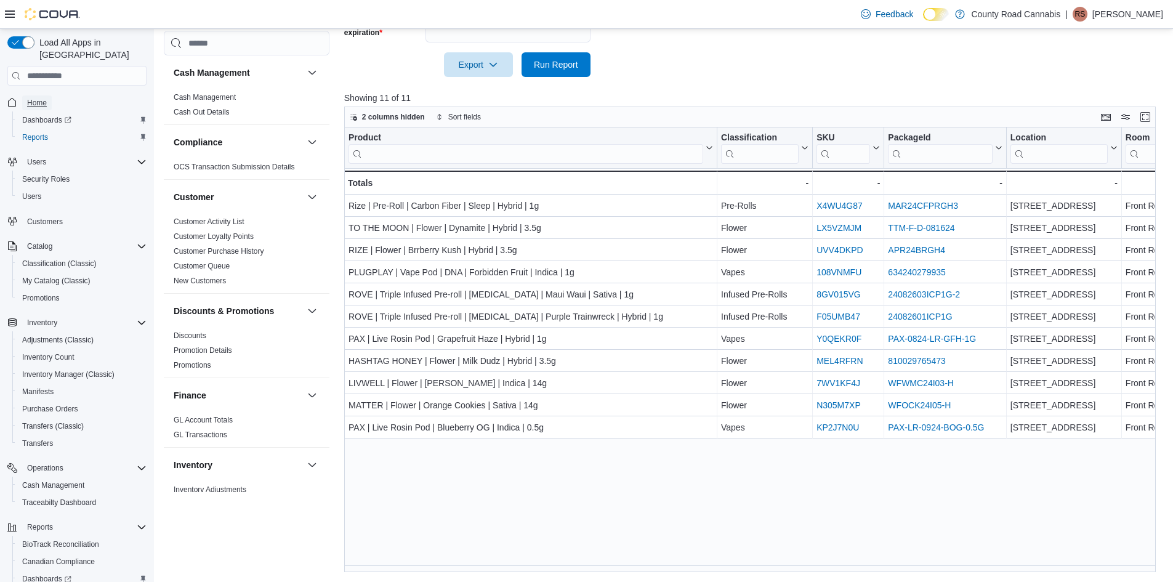
click at [36, 98] on span "Home" at bounding box center [37, 103] width 20 height 10
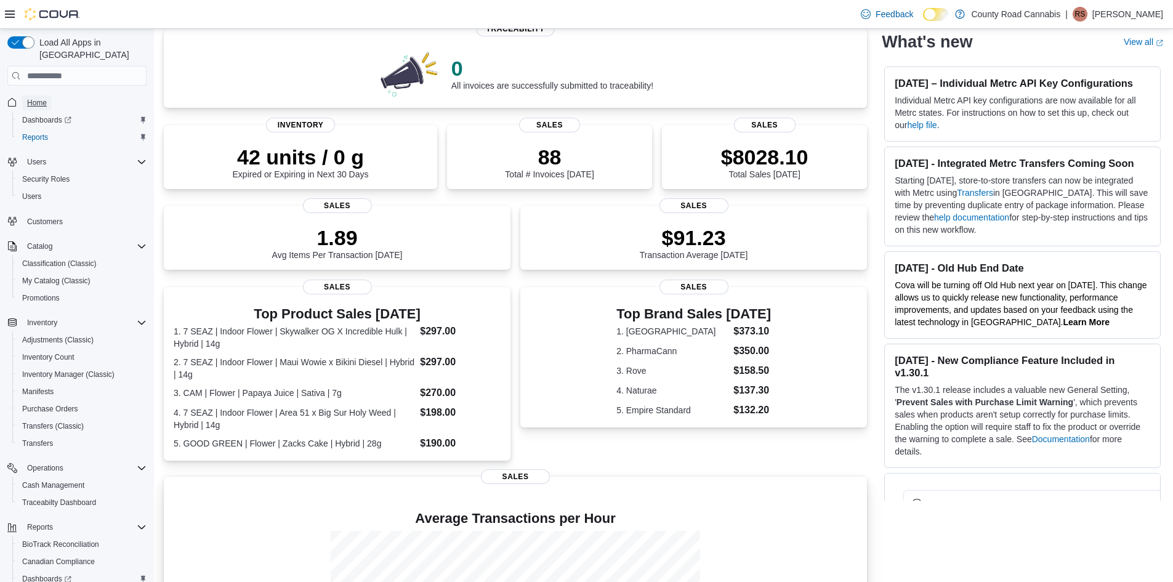
scroll to position [256, 0]
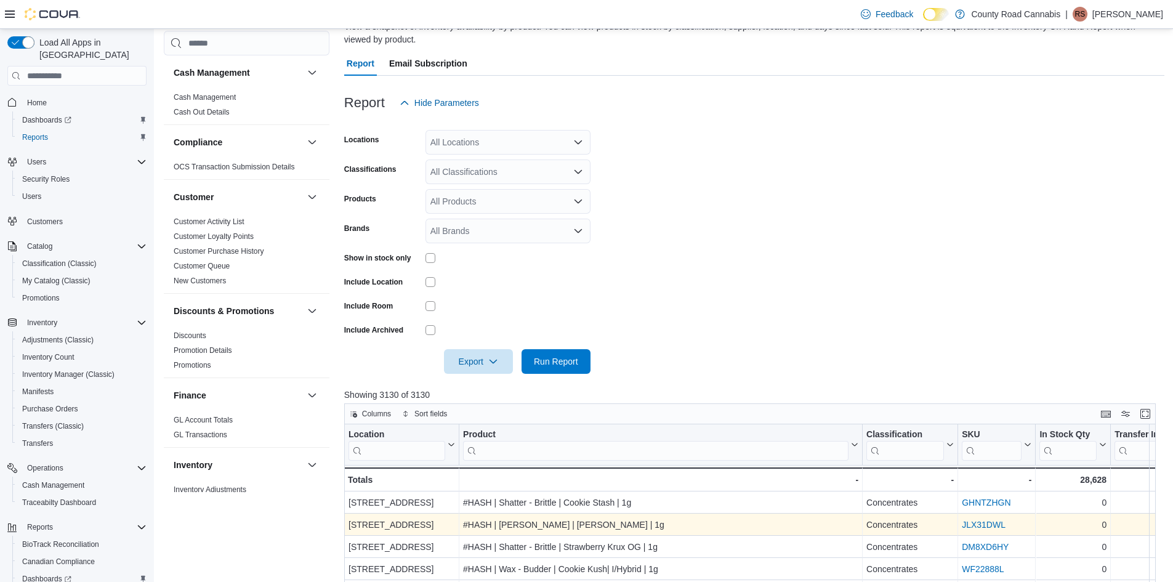
scroll to position [185, 0]
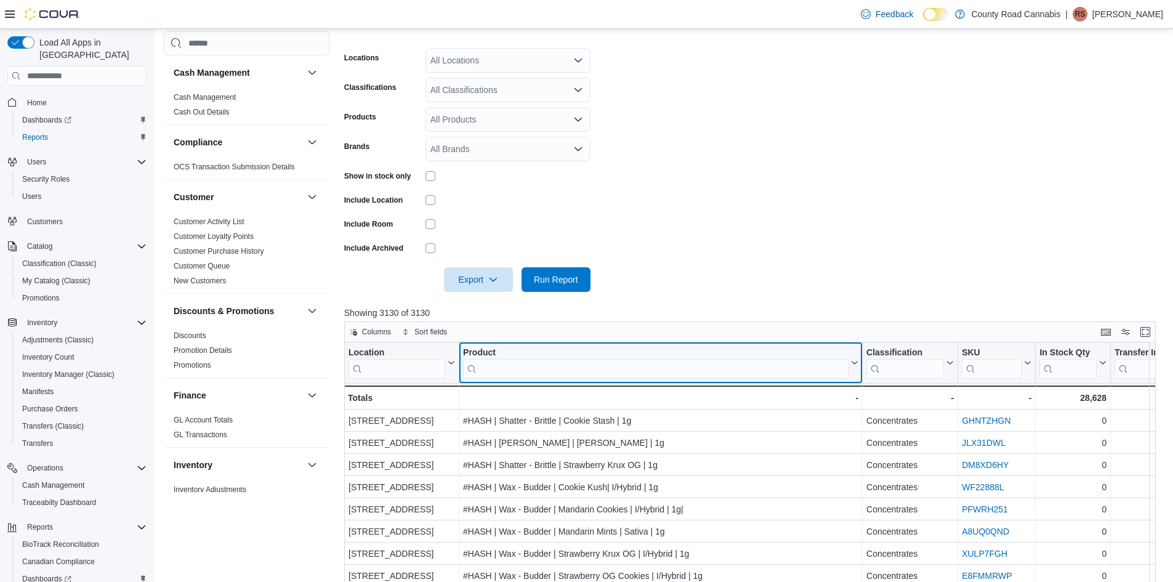
click at [528, 370] on input "search" at bounding box center [656, 369] width 386 height 20
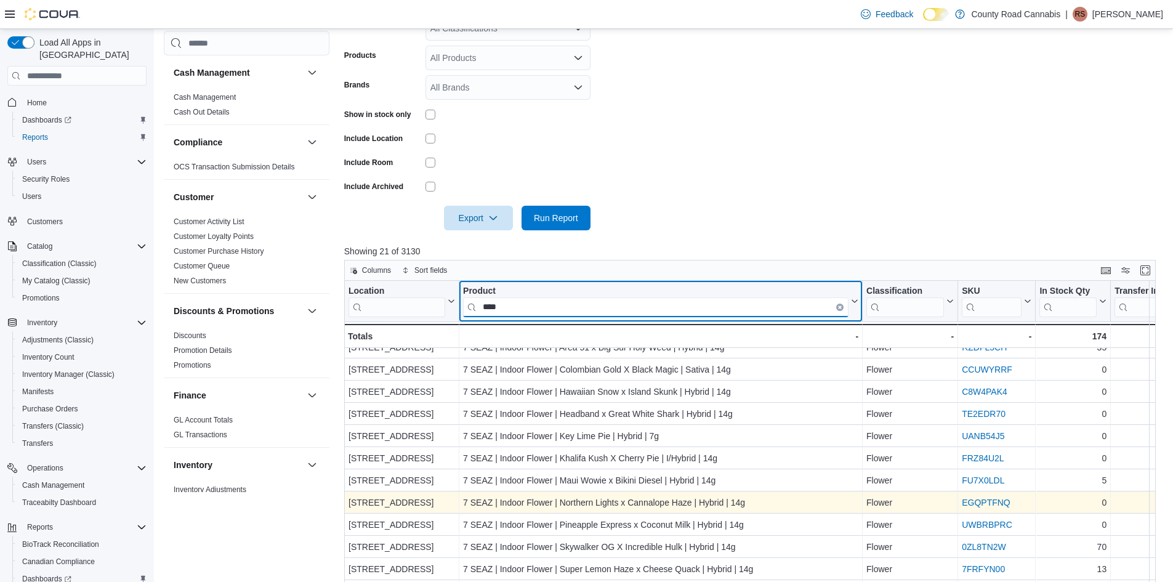
scroll to position [0, 0]
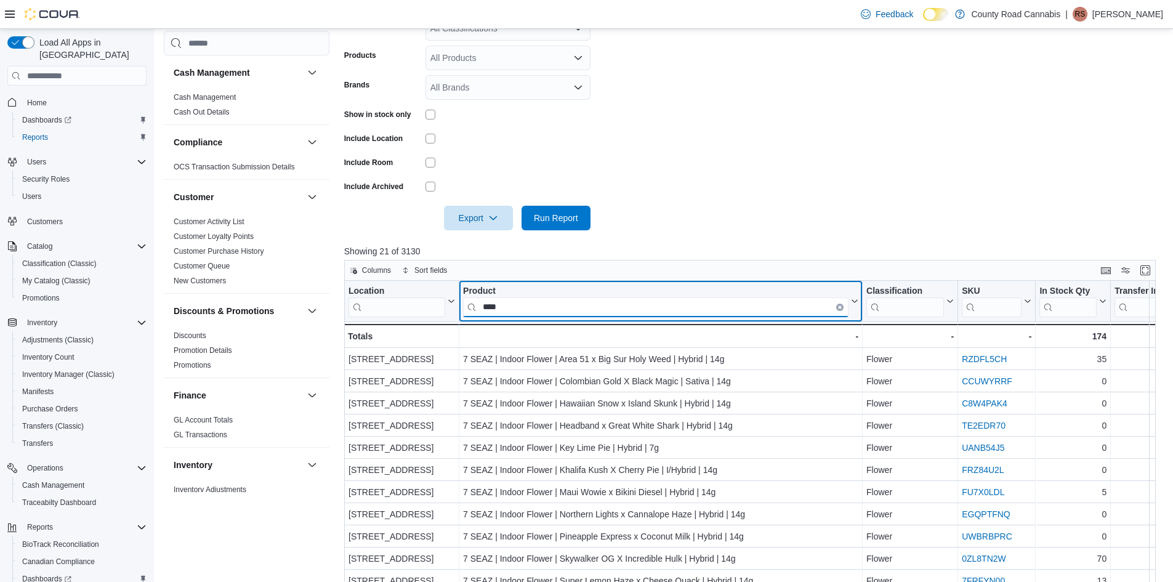
type input "****"
